Goal: Transaction & Acquisition: Purchase product/service

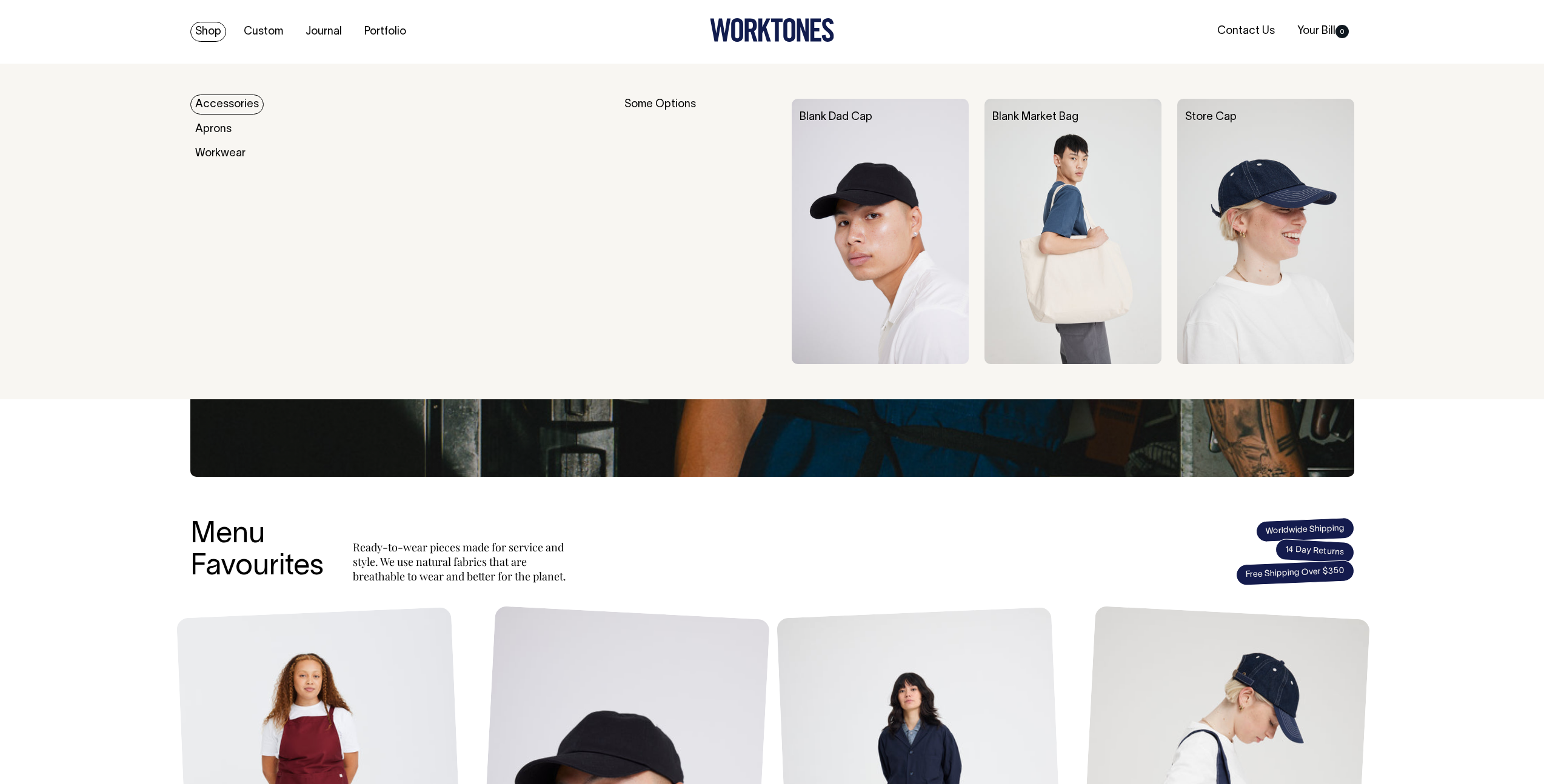
click at [203, 26] on link "Shop" at bounding box center [208, 31] width 36 height 20
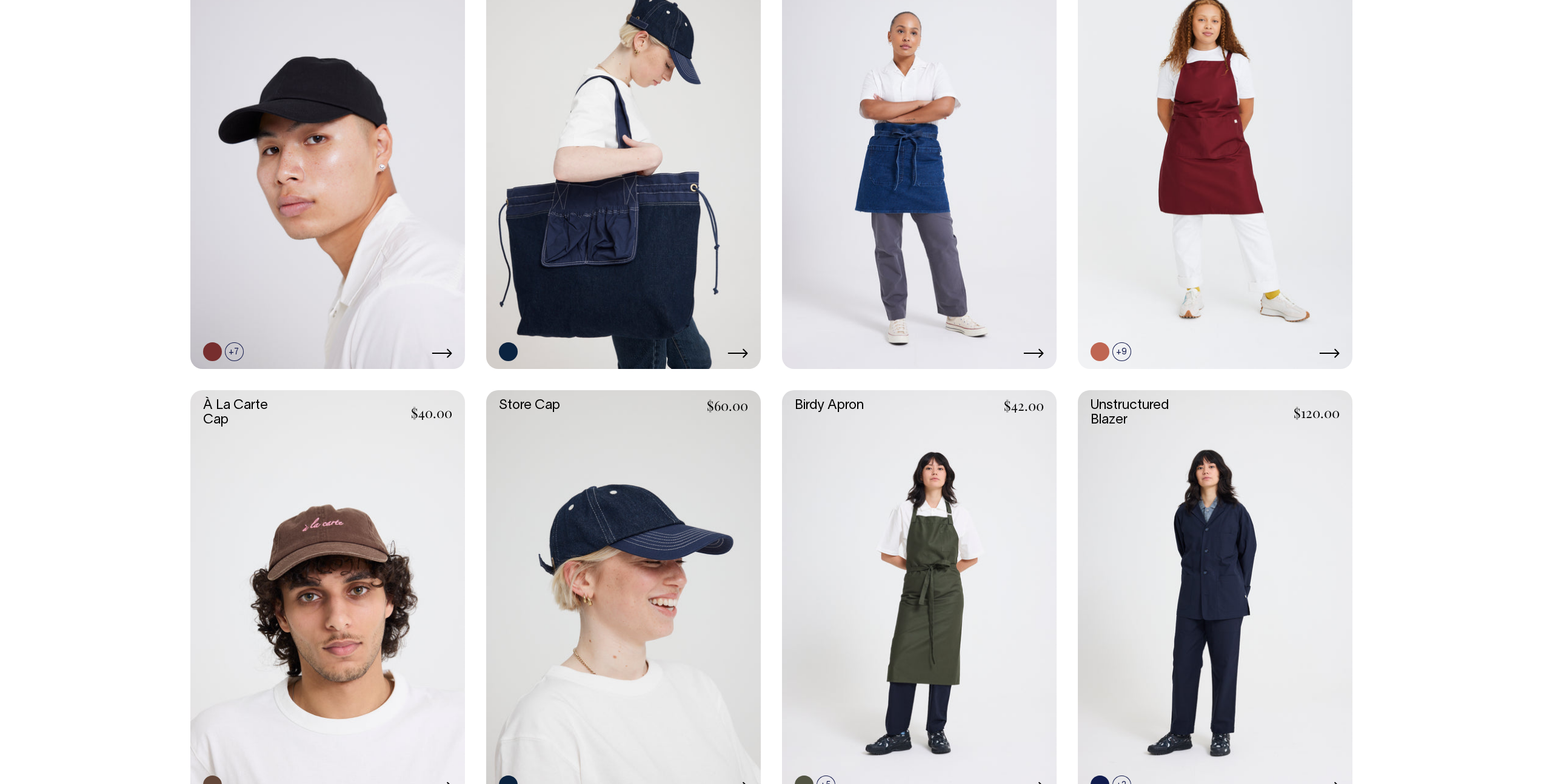
scroll to position [401, 0]
click at [624, 285] on link at bounding box center [624, 164] width 275 height 412
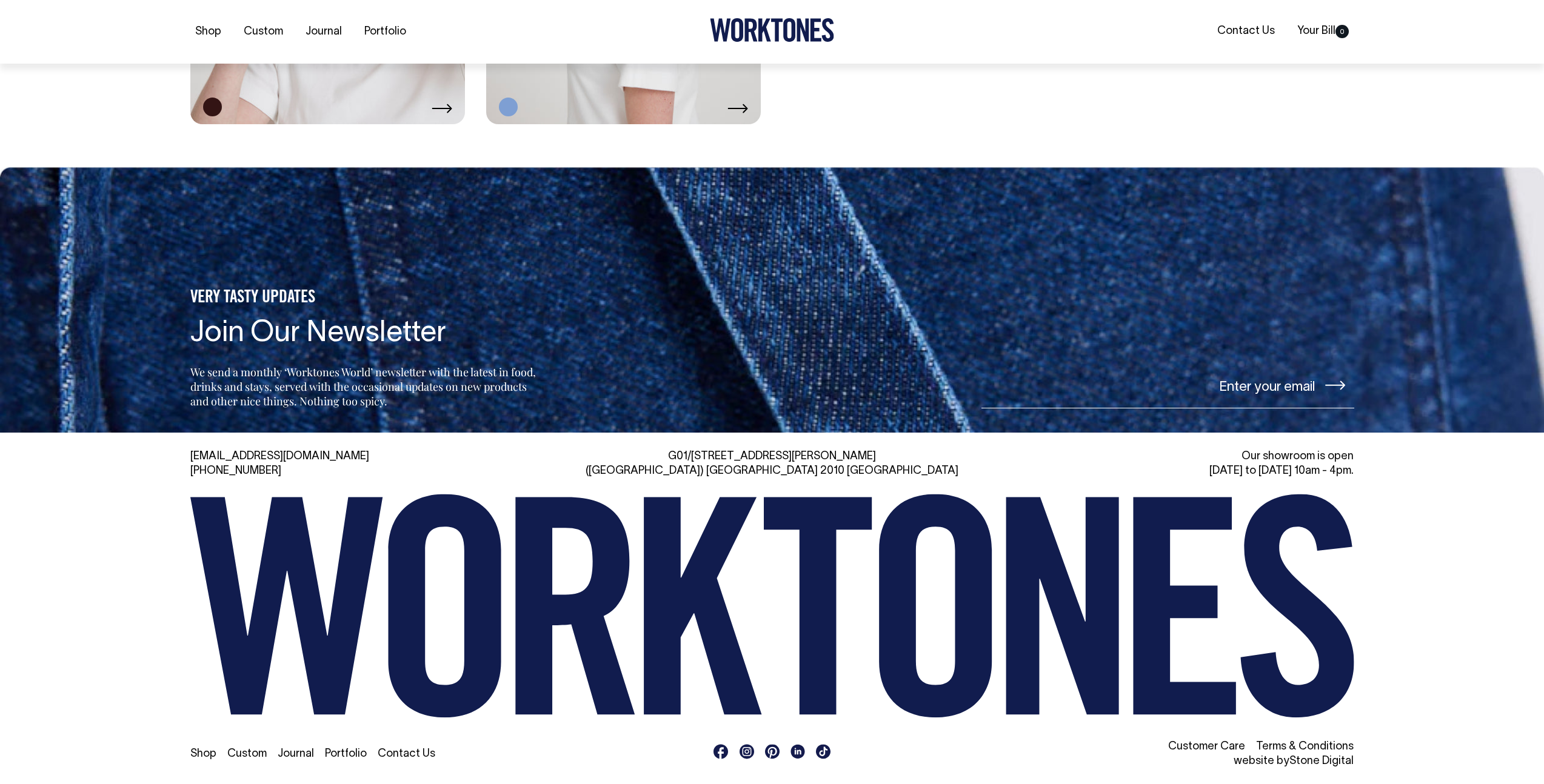
scroll to position [3244, 0]
click at [776, 472] on div "G01/[STREET_ADDRESS][PERSON_NAME]" at bounding box center [772, 464] width 376 height 29
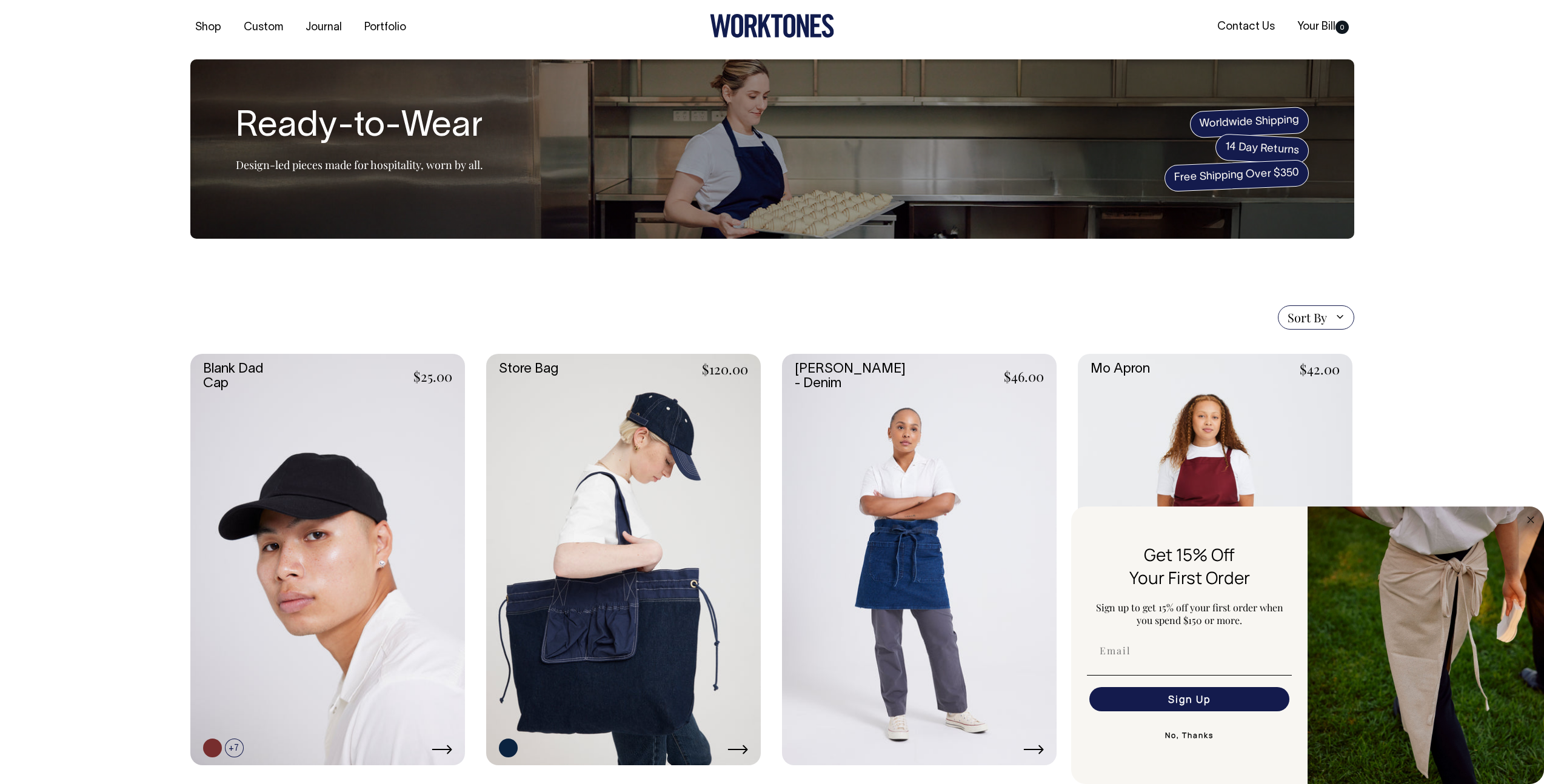
scroll to position [0, 0]
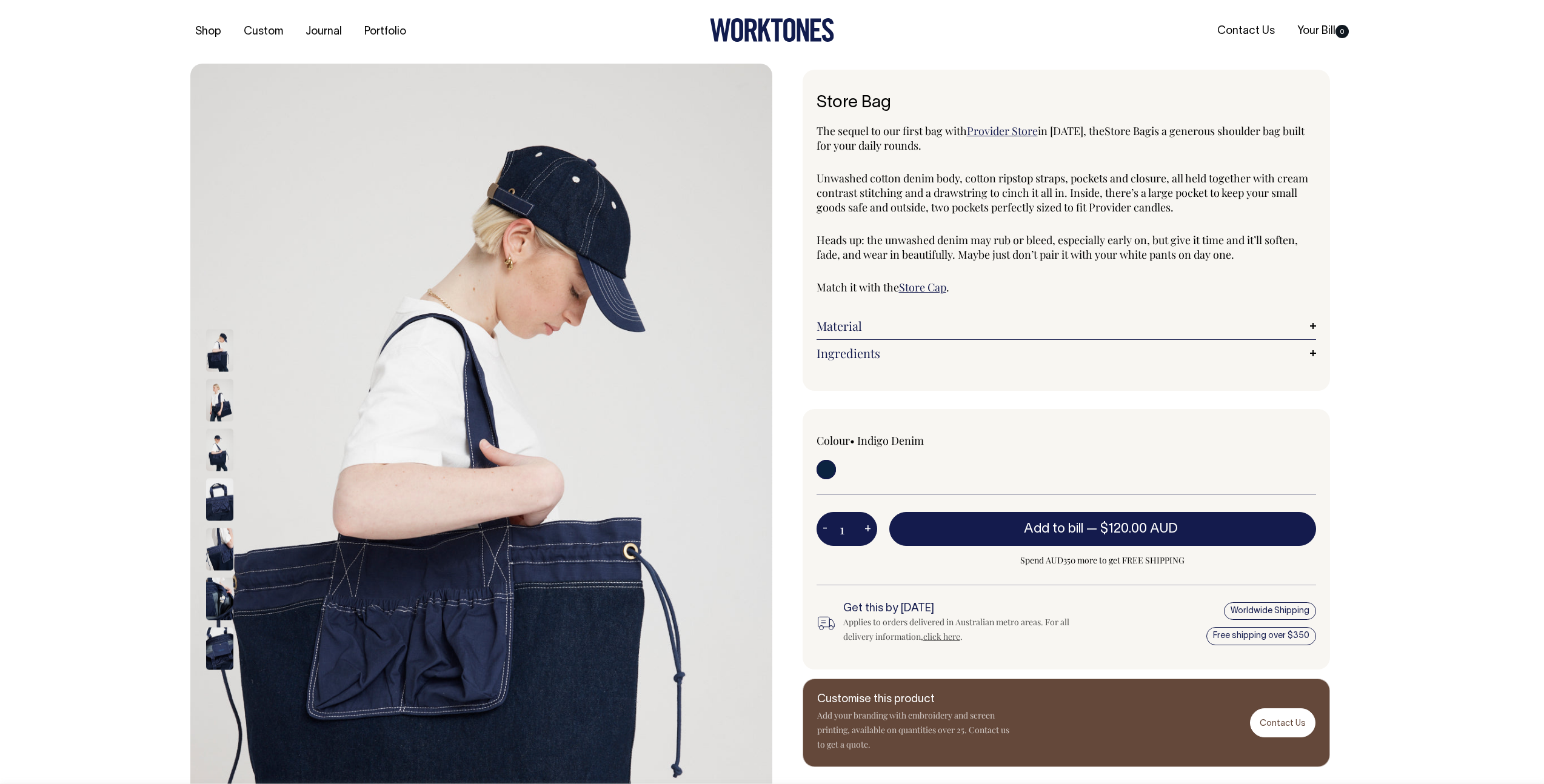
click at [223, 511] on img at bounding box center [219, 499] width 27 height 42
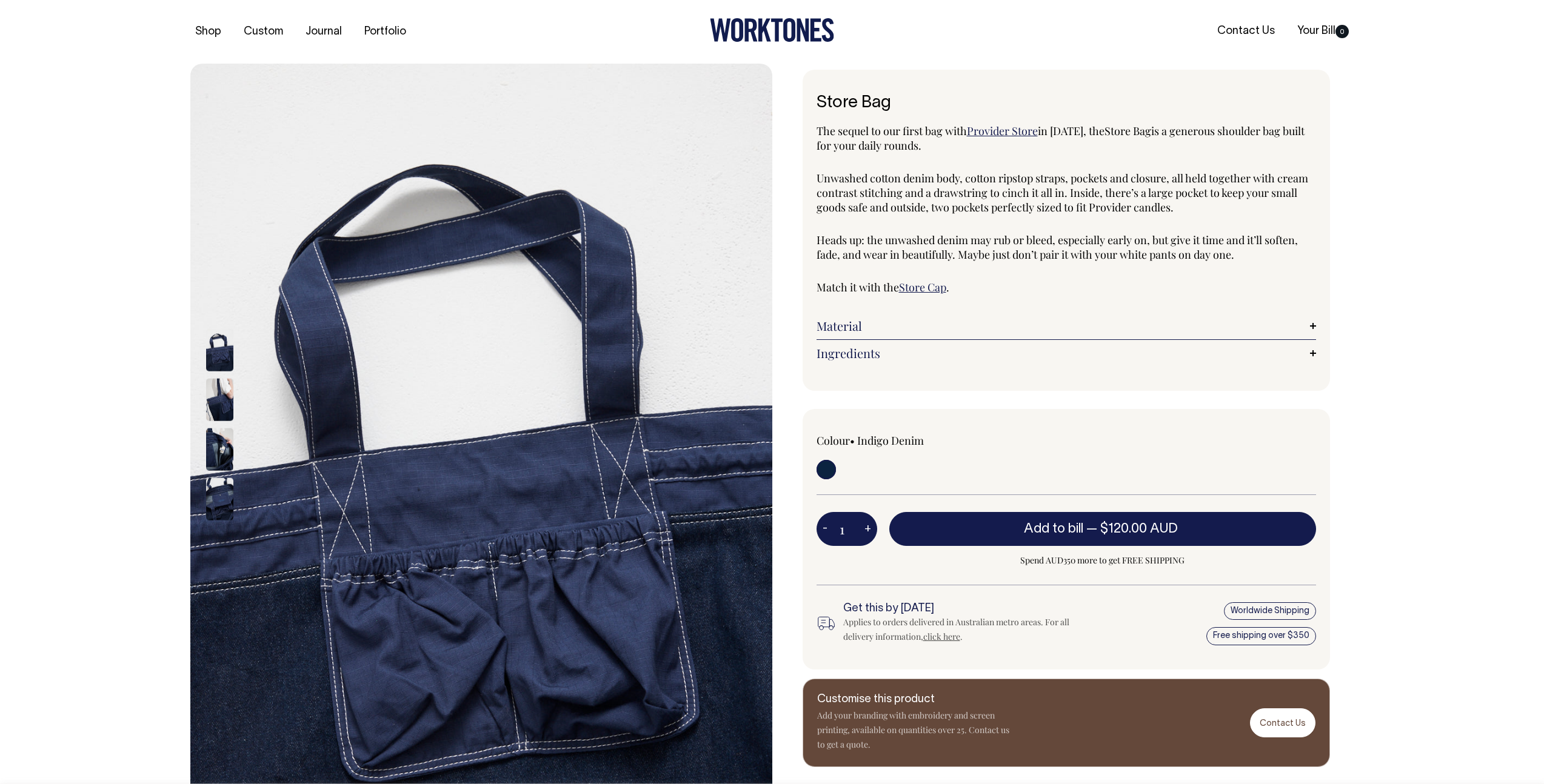
click at [222, 354] on img at bounding box center [219, 350] width 27 height 42
